Goal: Entertainment & Leisure: Browse casually

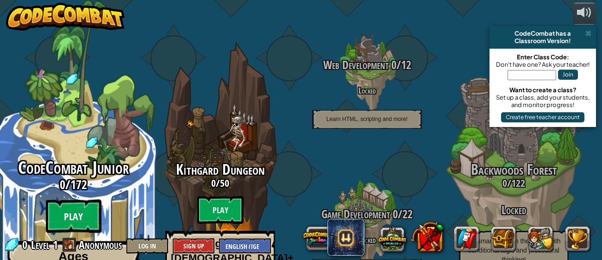
click at [96, 200] on btn "Play" at bounding box center [74, 216] width 56 height 33
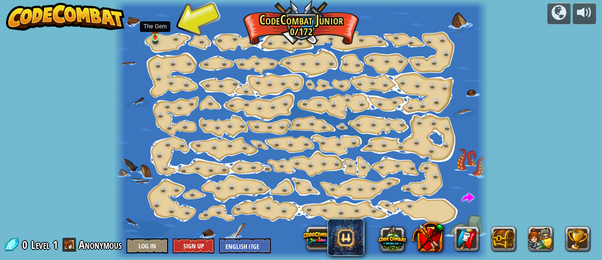
click at [156, 37] on img at bounding box center [155, 28] width 8 height 19
